Goal: Task Accomplishment & Management: Manage account settings

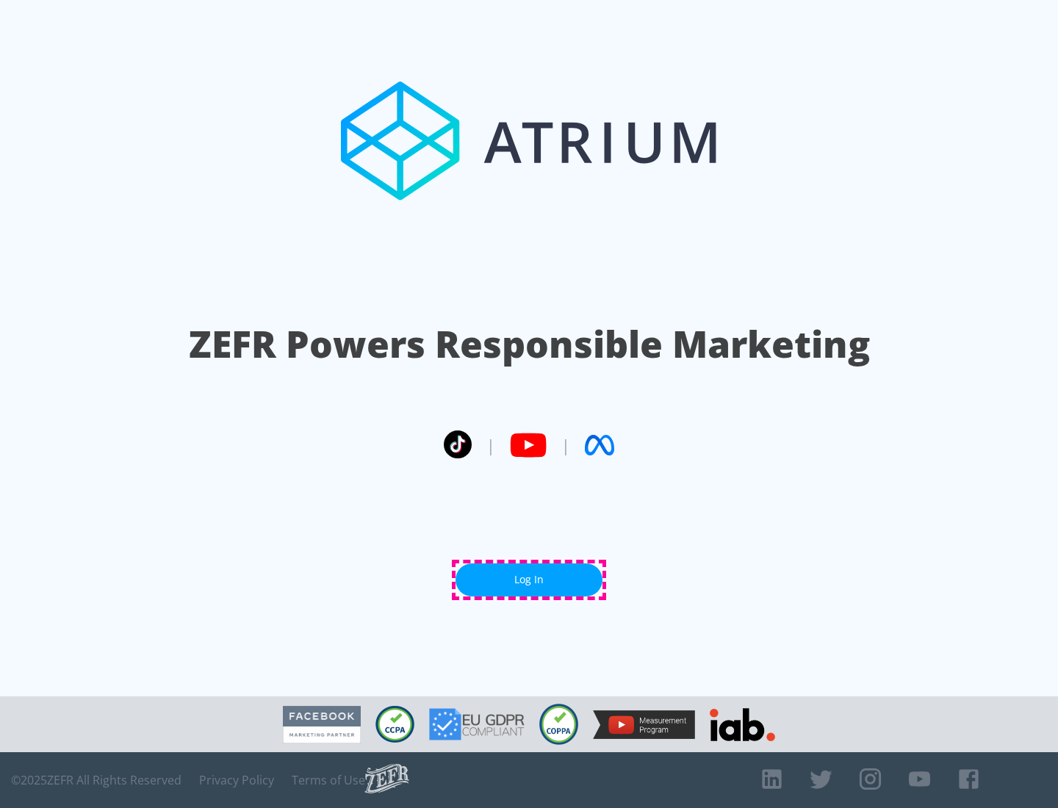
click at [529, 580] on link "Log In" at bounding box center [529, 580] width 147 height 33
